Goal: Register for event/course

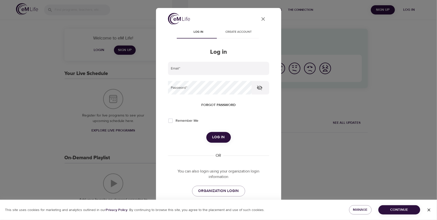
type input "gabriela.barahona@trueforce.com"
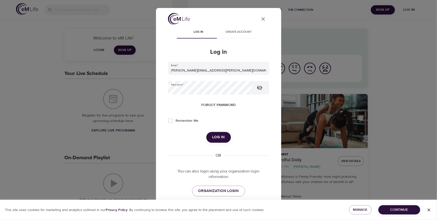
click at [225, 137] on button "Log in" at bounding box center [218, 137] width 25 height 11
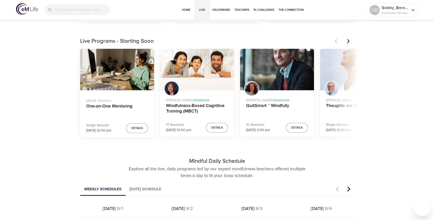
scroll to position [154, 0]
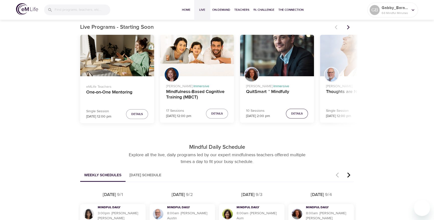
click at [291, 117] on button "Details" at bounding box center [297, 114] width 22 height 10
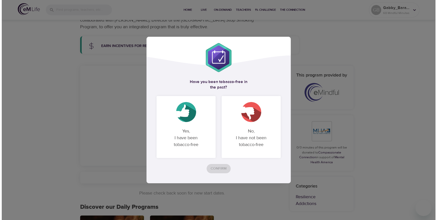
scroll to position [110, 0]
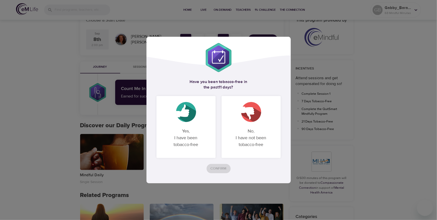
click at [195, 123] on div "Yes, I have been tobacco-free" at bounding box center [185, 127] width 59 height 62
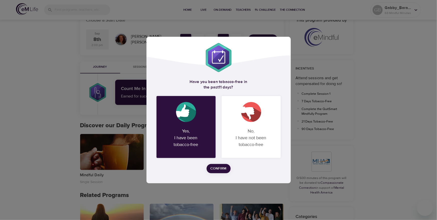
drag, startPoint x: 222, startPoint y: 167, endPoint x: 202, endPoint y: 162, distance: 20.7
click at [222, 167] on span "Confirm" at bounding box center [219, 169] width 16 height 6
click at [39, 145] on div "Have you been tobacco-free in the past 11 days ? Yes, I have been tobacco-free …" at bounding box center [218, 110] width 437 height 220
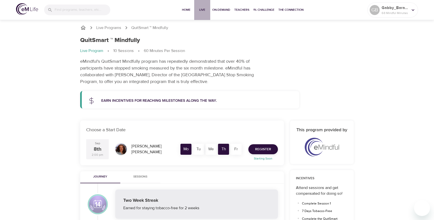
click at [203, 12] on span "Live" at bounding box center [202, 9] width 12 height 5
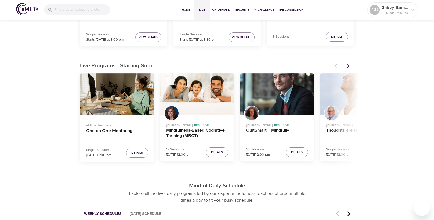
scroll to position [118, 0]
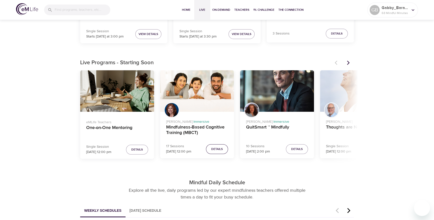
click at [217, 148] on span "Details" at bounding box center [217, 149] width 12 height 5
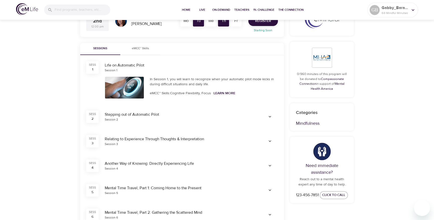
scroll to position [27, 0]
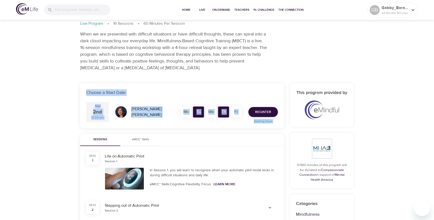
drag, startPoint x: 83, startPoint y: 88, endPoint x: 91, endPoint y: 141, distance: 53.6
click at [143, 96] on div "Sep 2nd 12:00 pm Elaine Smookler Mo Tu We Th Fr Register Starting Soon" at bounding box center [182, 110] width 192 height 29
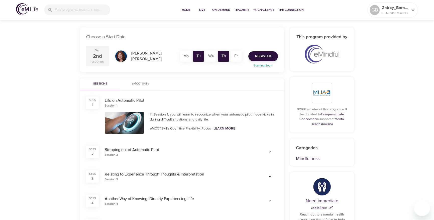
scroll to position [18, 0]
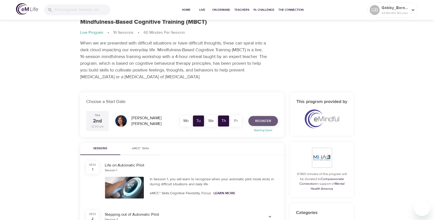
click at [266, 124] on button "Register" at bounding box center [263, 121] width 30 height 10
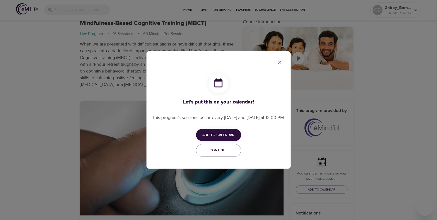
checkbox input "true"
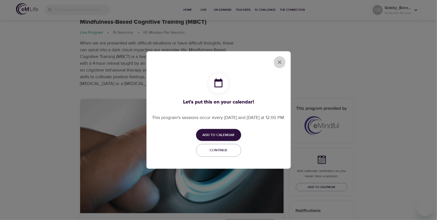
click at [280, 62] on icon "close" at bounding box center [280, 63] width 4 height 4
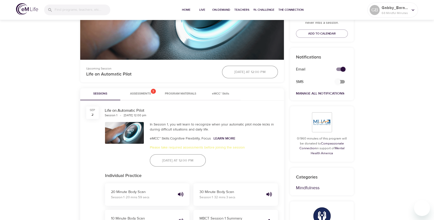
scroll to position [170, 0]
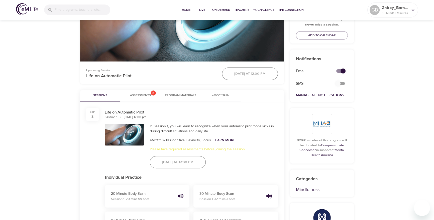
click at [237, 74] on div "Tomorrow at 12:00 PM" at bounding box center [250, 74] width 62 height 19
click at [245, 75] on div "Tomorrow at 12:00 PM" at bounding box center [250, 74] width 62 height 19
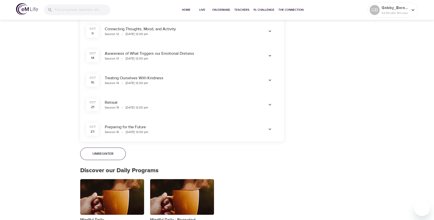
scroll to position [642, 0]
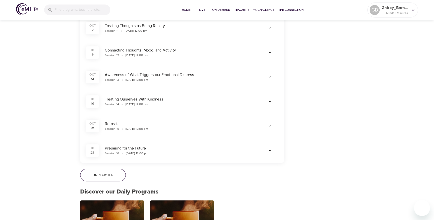
click at [104, 172] on span "Unregister" at bounding box center [102, 175] width 21 height 6
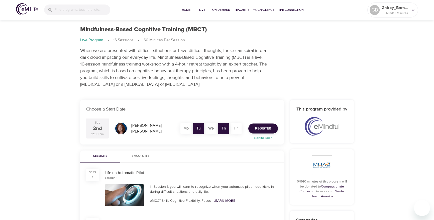
scroll to position [0, 0]
